Goal: Complete application form

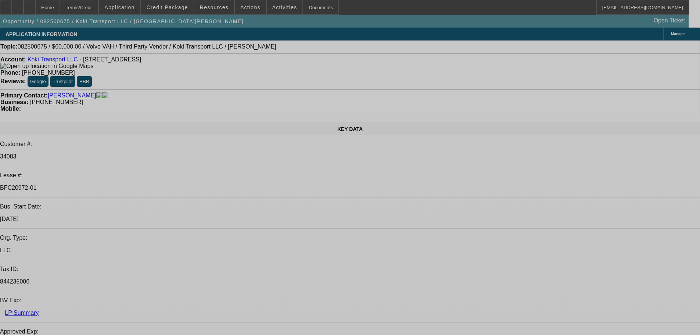
select select "0.2"
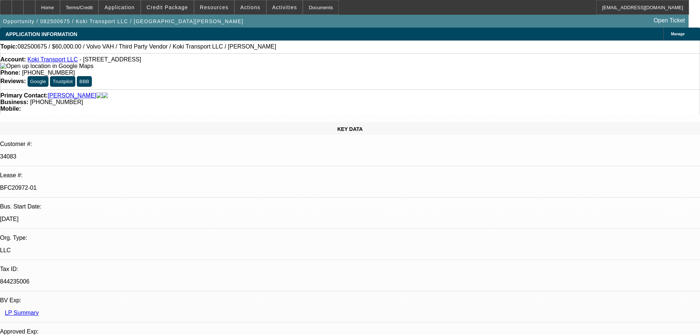
select select "2"
select select "0"
select select "6"
select select "0"
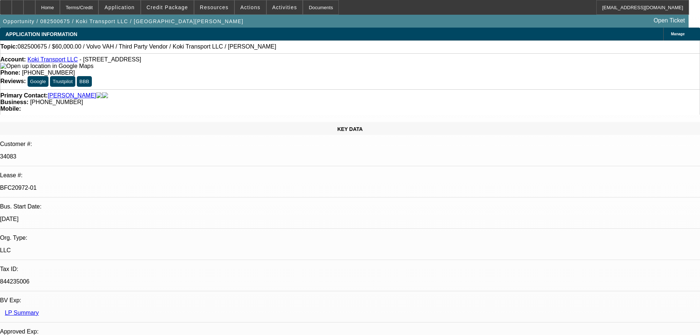
select select "2"
select select "0.1"
select select "4"
select select "0.2"
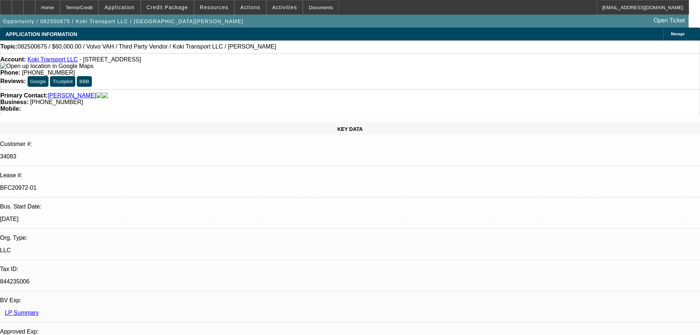
select select "2"
select select "0.1"
select select "4"
select select "0.15"
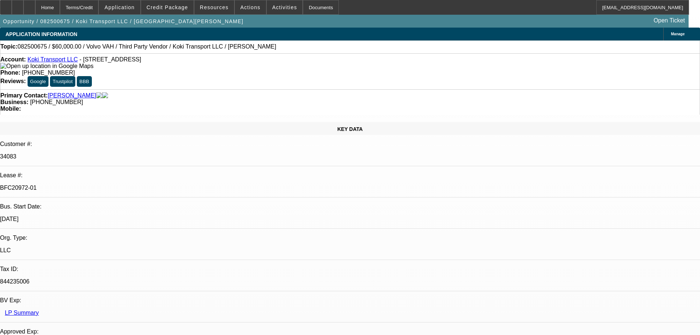
select select "2"
select select "0.1"
select select "4"
click at [308, 6] on div "Documents" at bounding box center [321, 7] width 36 height 15
